Goal: Task Accomplishment & Management: Manage account settings

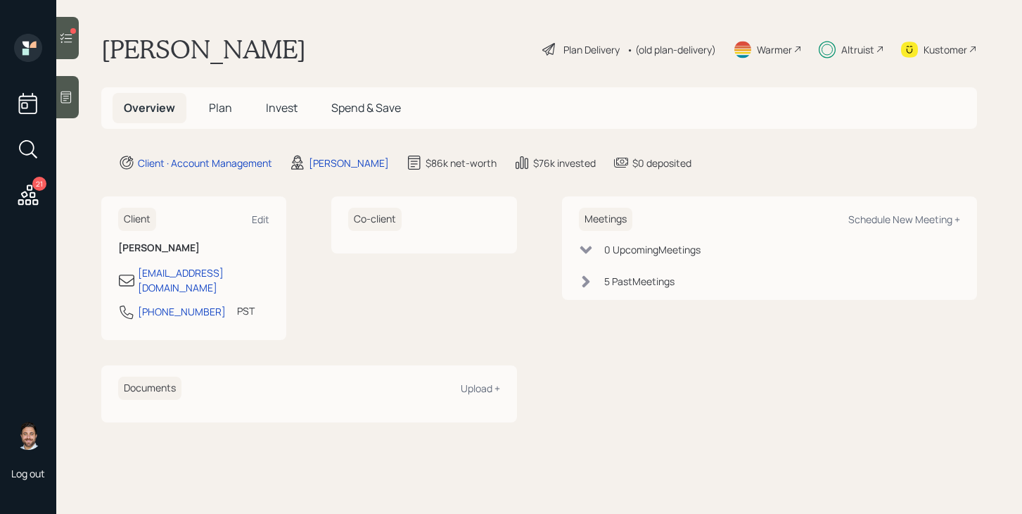
click at [220, 113] on span "Plan" at bounding box center [220, 107] width 23 height 15
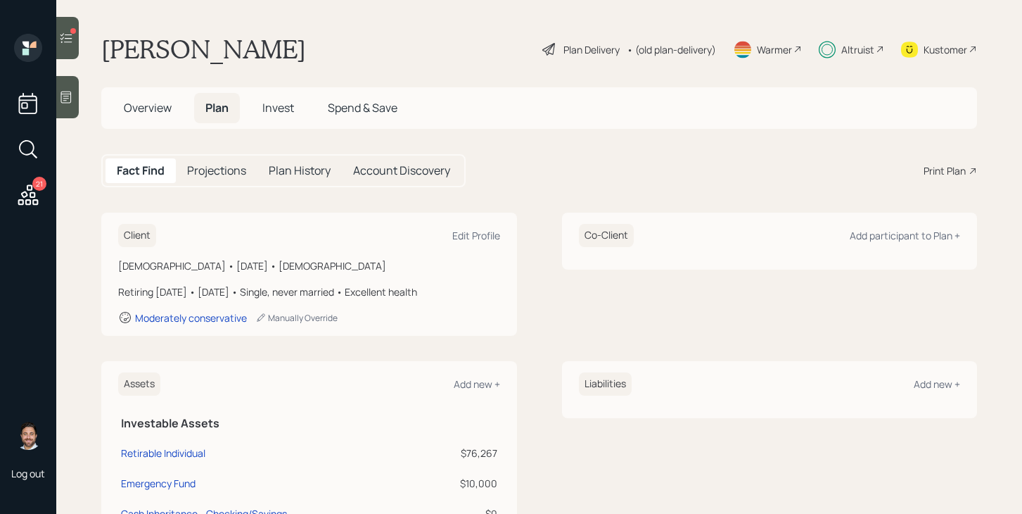
click at [272, 110] on span "Invest" at bounding box center [278, 107] width 32 height 15
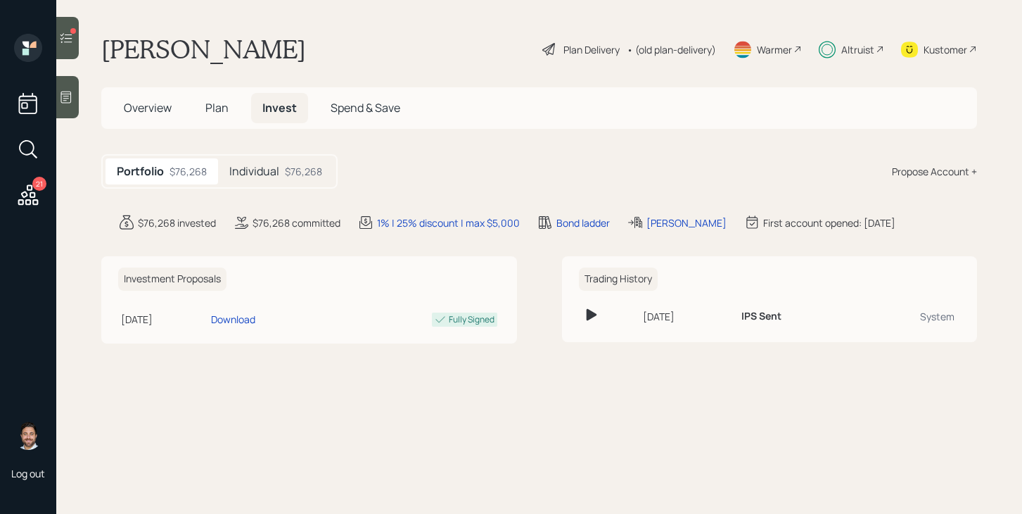
click at [77, 42] on div at bounding box center [67, 38] width 23 height 42
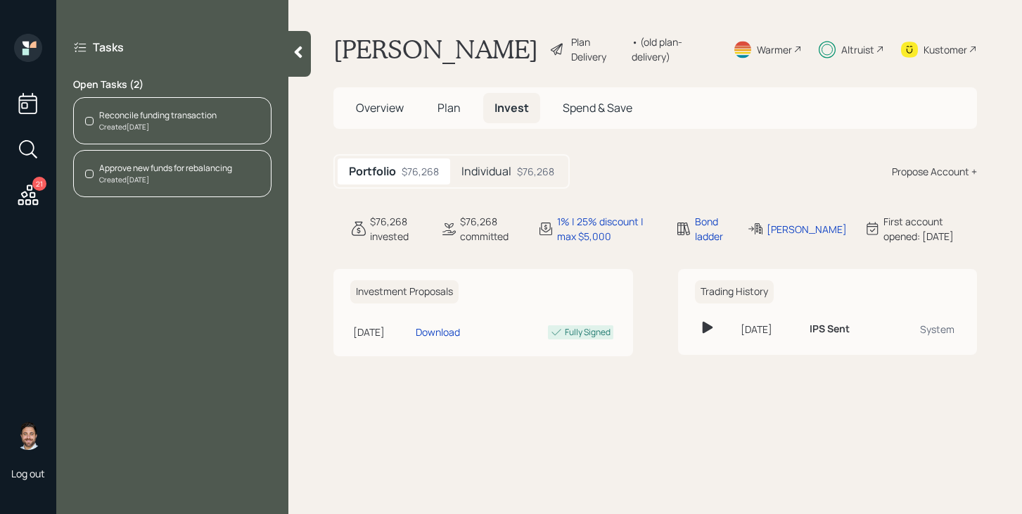
click at [158, 135] on div "Reconcile funding transaction Created [DATE]" at bounding box center [172, 120] width 198 height 47
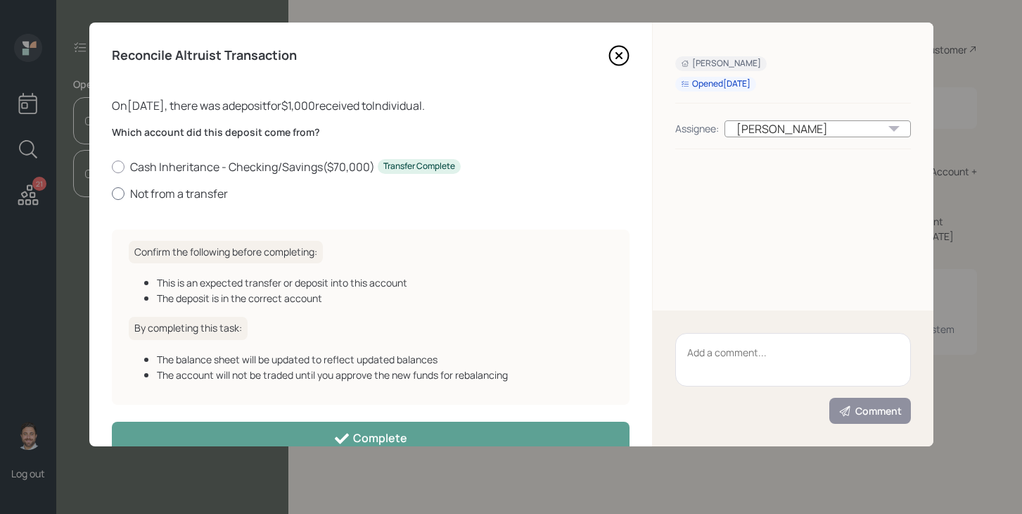
click at [160, 196] on label "Not from a transfer" at bounding box center [371, 193] width 518 height 15
click at [112, 193] on input "Not from a transfer" at bounding box center [111, 193] width 1 height 1
radio input "true"
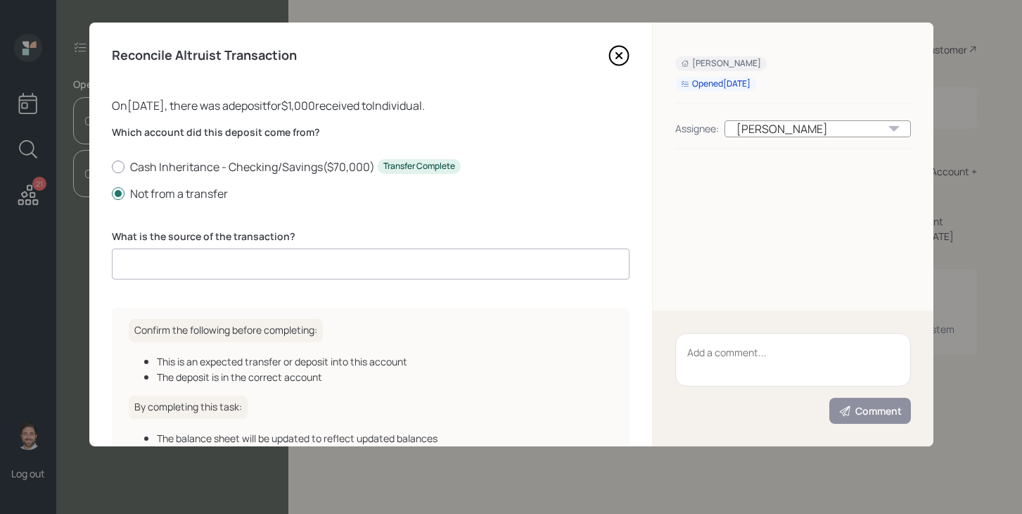
click at [207, 262] on input at bounding box center [371, 263] width 518 height 31
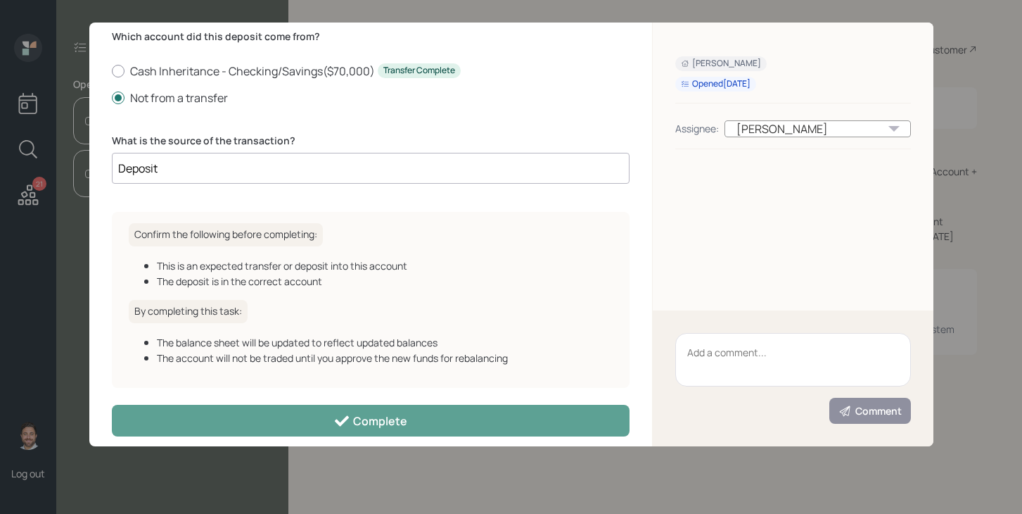
scroll to position [109, 0]
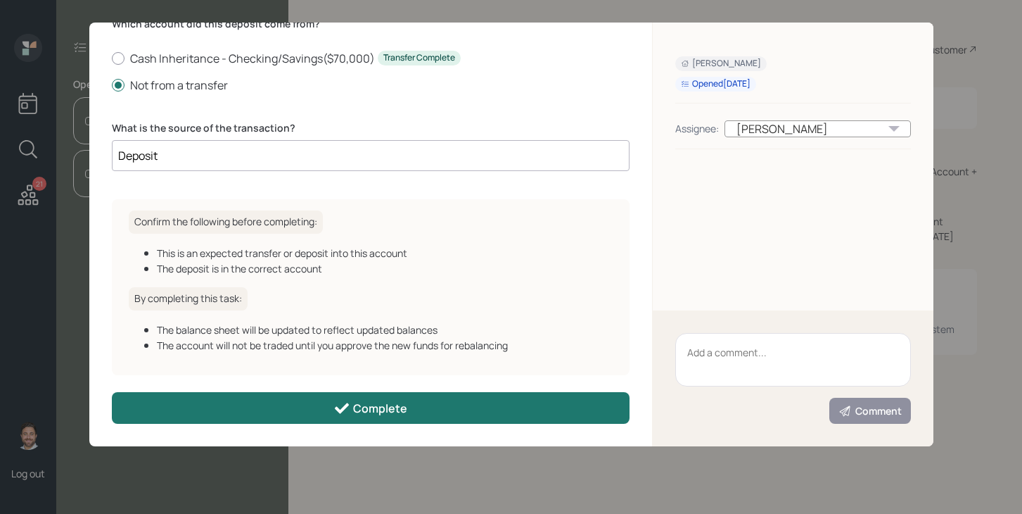
type input "Deposit"
click at [331, 411] on button "Complete" at bounding box center [371, 408] width 518 height 32
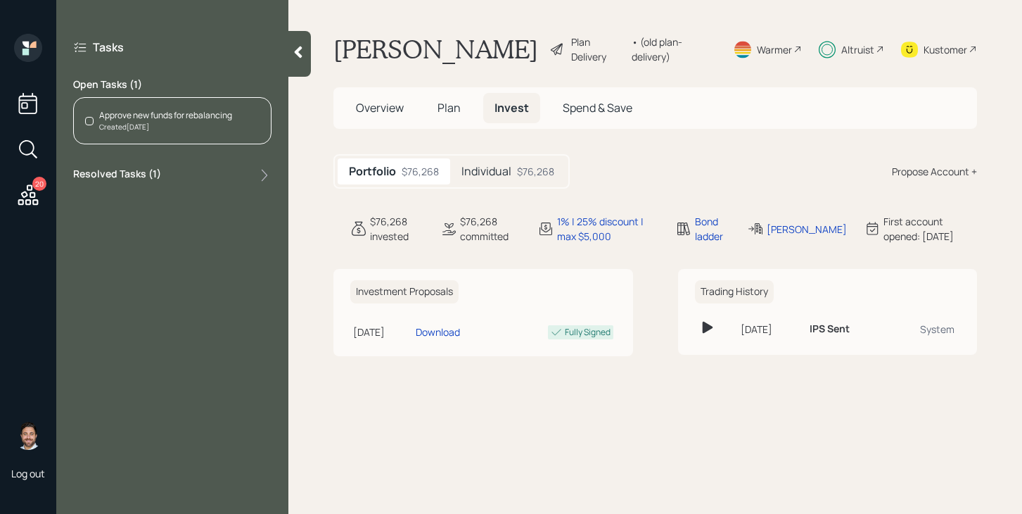
click at [153, 123] on div "Created [DATE]" at bounding box center [165, 127] width 133 height 11
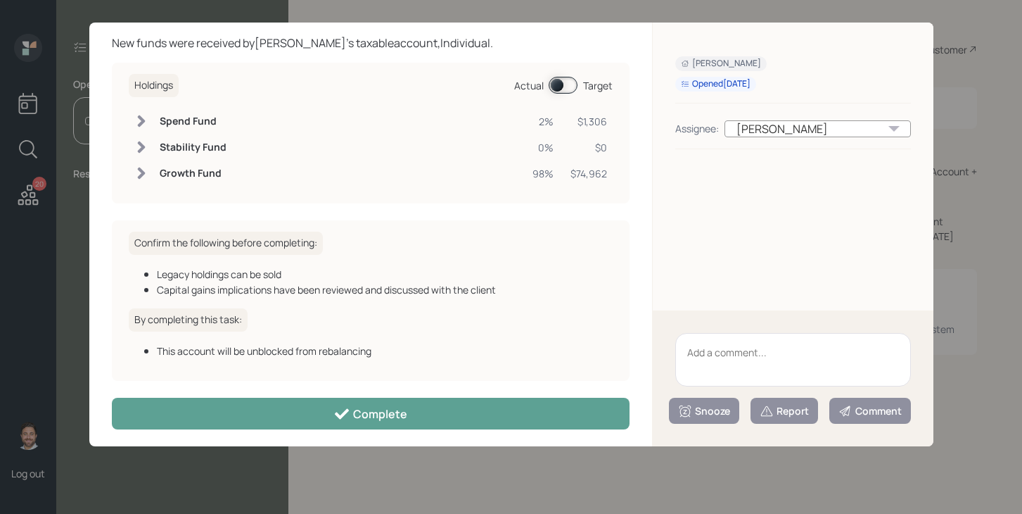
scroll to position [68, 0]
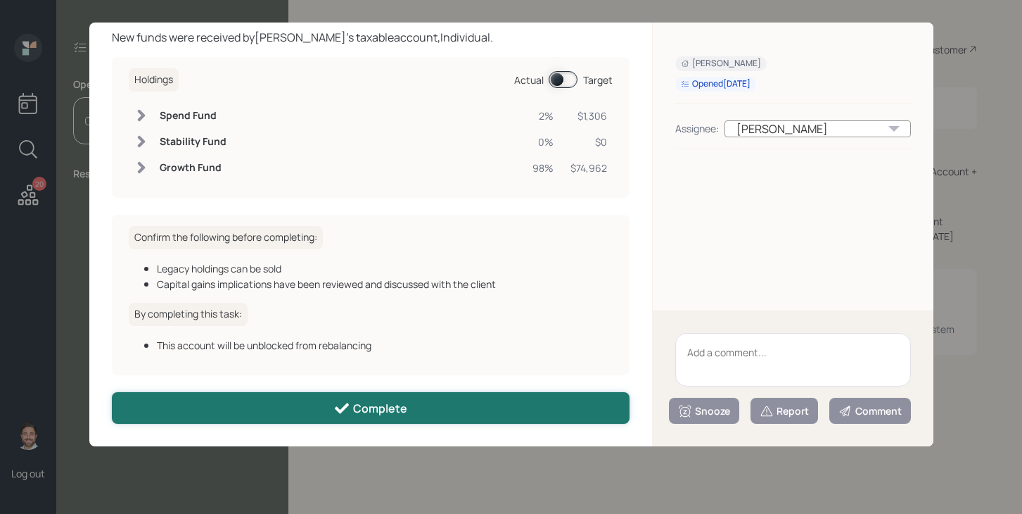
click at [359, 407] on div "Complete" at bounding box center [371, 408] width 74 height 17
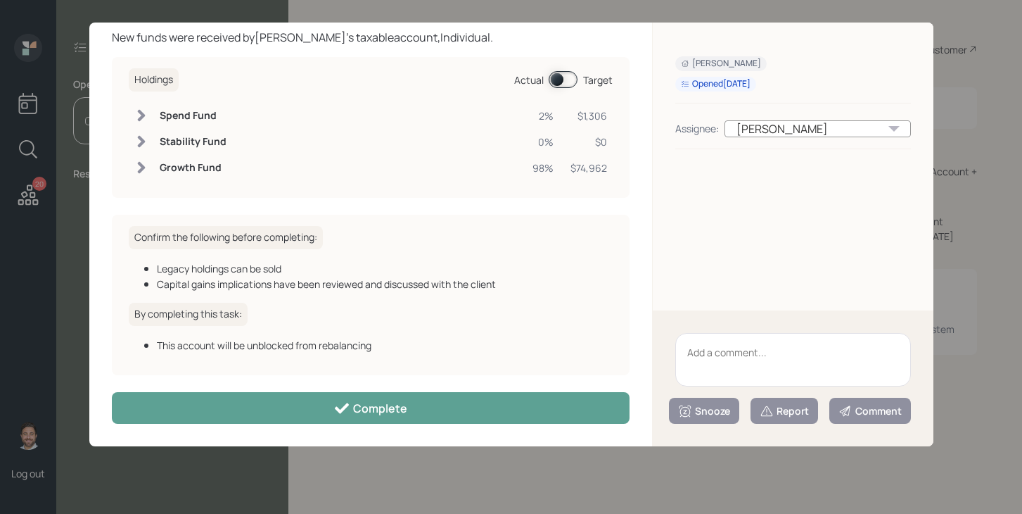
scroll to position [53, 0]
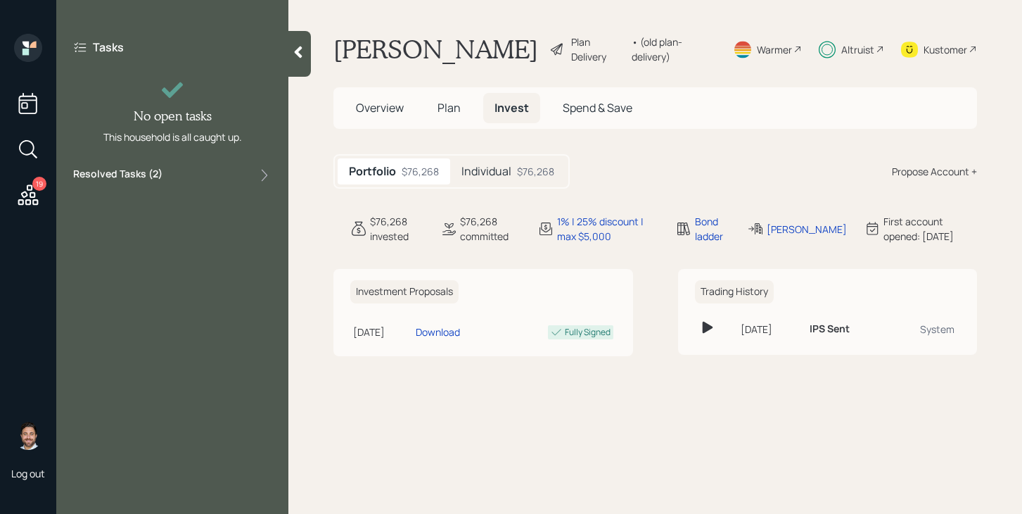
click at [17, 187] on icon at bounding box center [27, 194] width 25 height 25
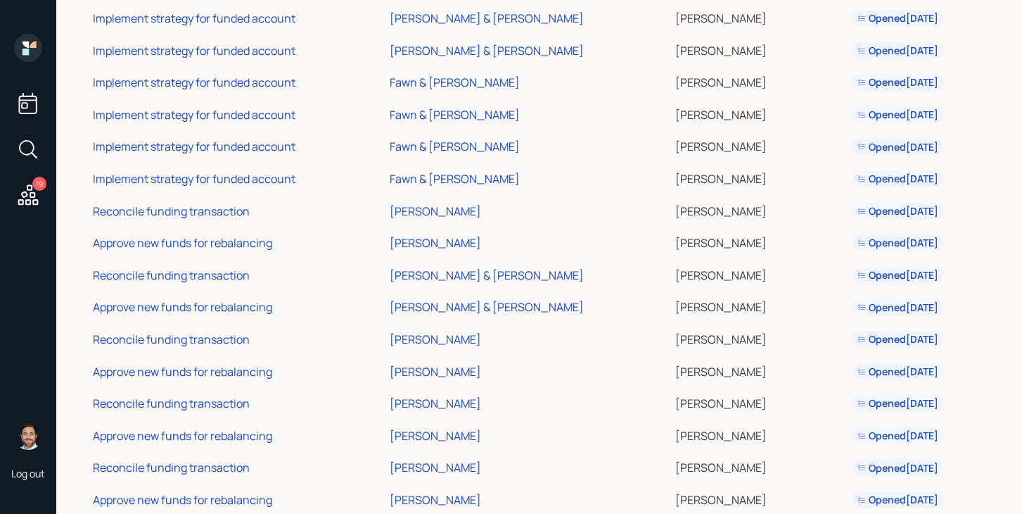
scroll to position [163, 0]
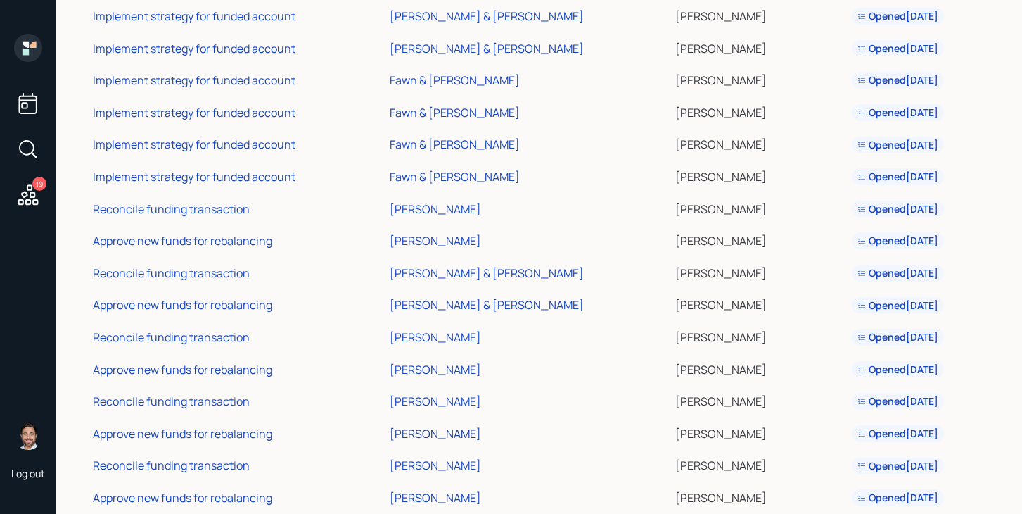
click at [444, 431] on div "[PERSON_NAME]" at bounding box center [435, 433] width 91 height 15
